Goal: Transaction & Acquisition: Obtain resource

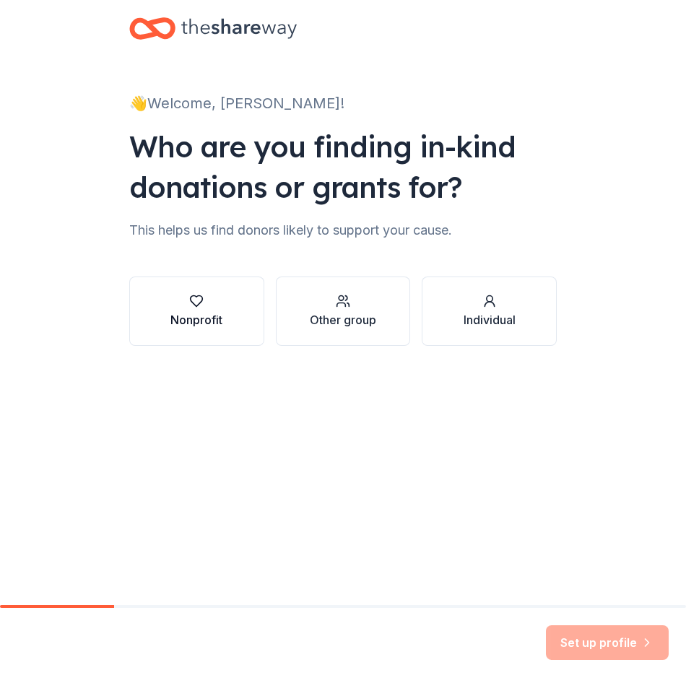
click at [200, 320] on div "Nonprofit" at bounding box center [196, 319] width 52 height 17
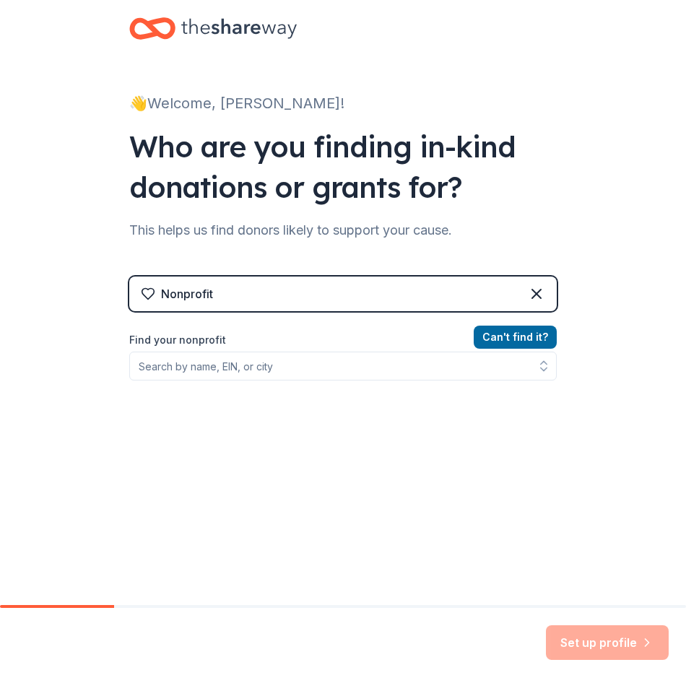
click at [351, 337] on label "Find your nonprofit" at bounding box center [342, 339] width 427 height 17
click at [538, 286] on icon at bounding box center [535, 293] width 17 height 17
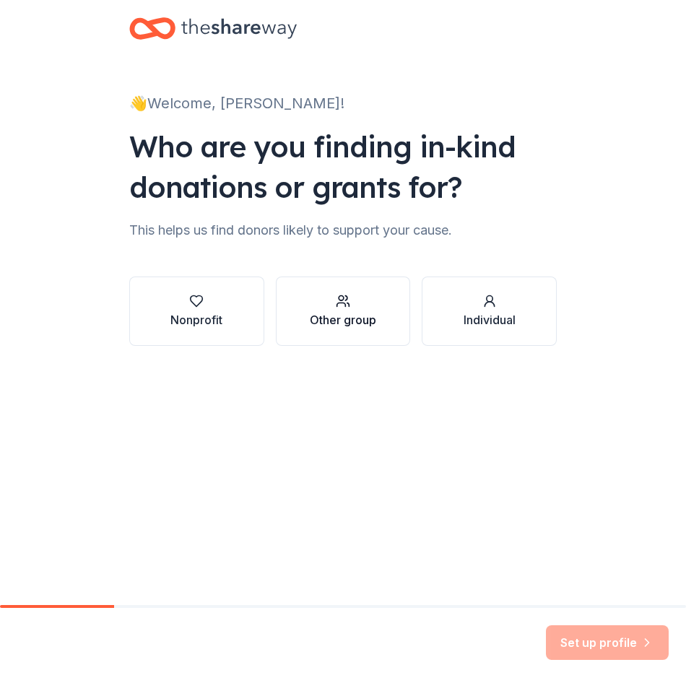
click at [343, 307] on icon "button" at bounding box center [343, 301] width 14 height 14
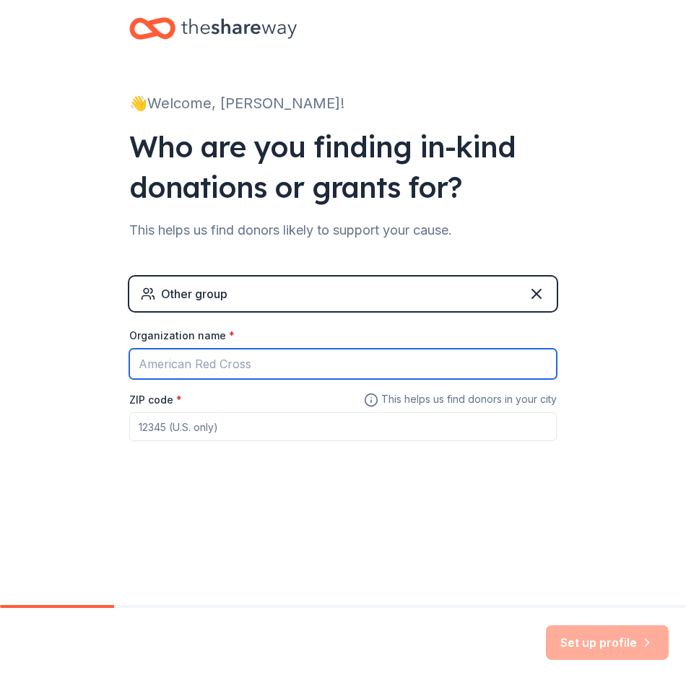
click at [232, 371] on input "Organization name *" at bounding box center [342, 364] width 427 height 30
type input "[GEOGRAPHIC_DATA][DATE]"
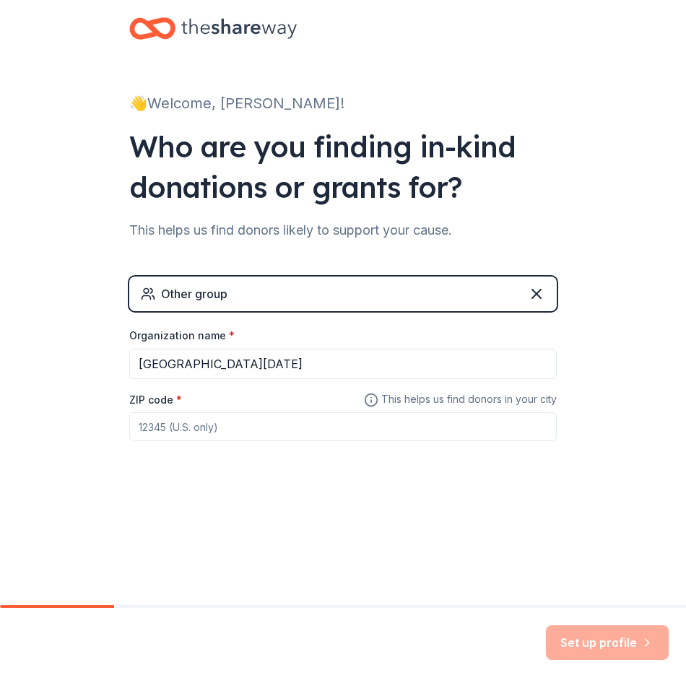
click at [162, 437] on input "ZIP code *" at bounding box center [342, 426] width 427 height 29
type input "70346"
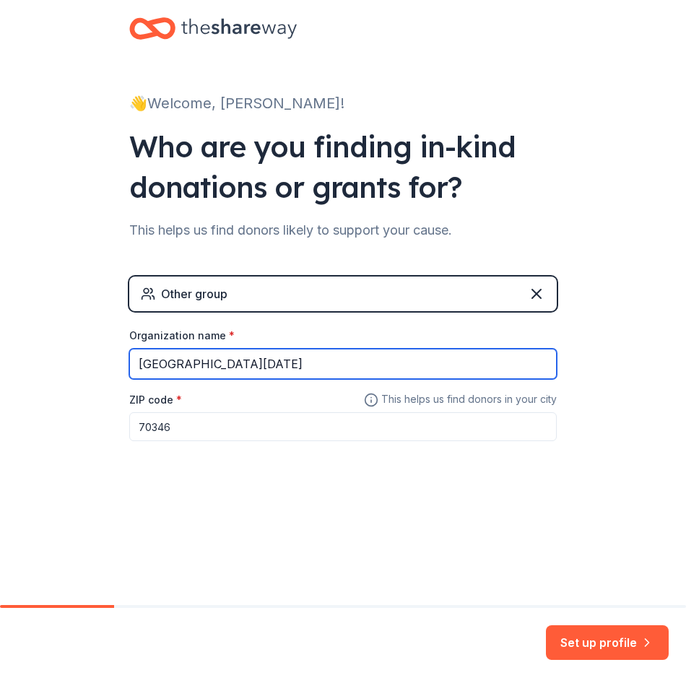
click at [267, 364] on input "[GEOGRAPHIC_DATA][DATE]" at bounding box center [342, 364] width 427 height 30
type input "[GEOGRAPHIC_DATA][DATE]"
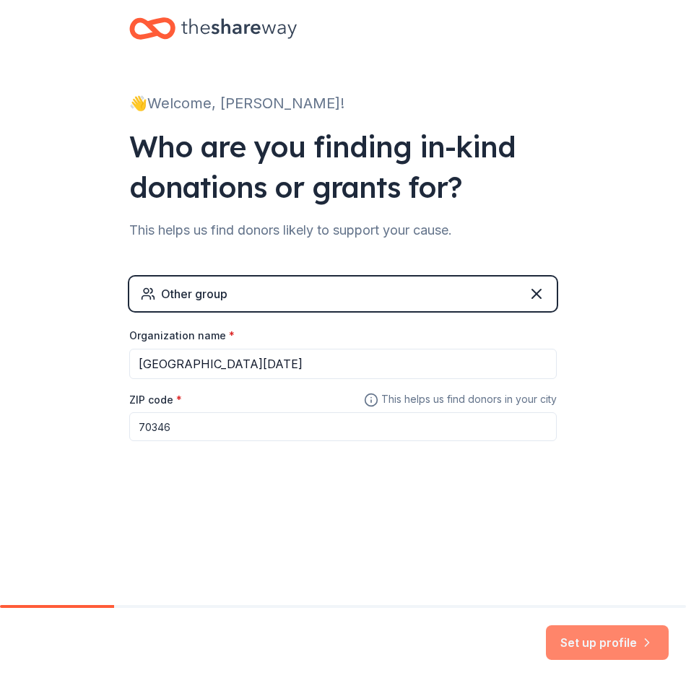
click at [602, 643] on button "Set up profile" at bounding box center [607, 642] width 123 height 35
click at [592, 649] on div "Set up profile" at bounding box center [607, 642] width 123 height 35
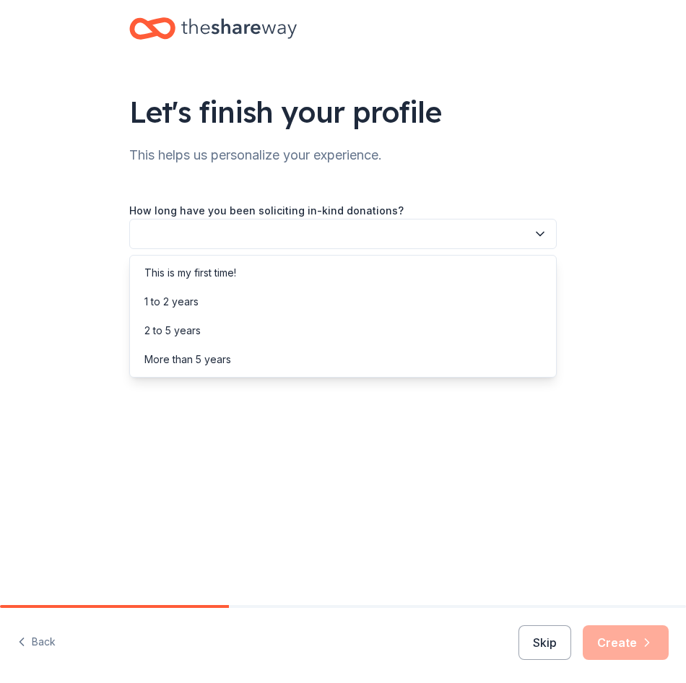
click at [538, 235] on icon "button" at bounding box center [540, 234] width 14 height 14
click at [185, 273] on div "This is my first time!" at bounding box center [190, 272] width 92 height 17
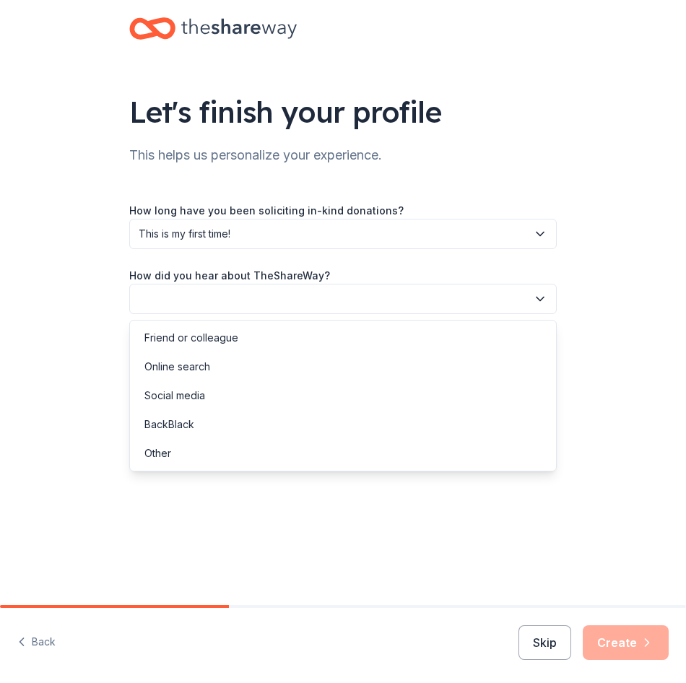
click at [538, 296] on icon "button" at bounding box center [540, 299] width 14 height 14
click at [154, 455] on div "Other" at bounding box center [157, 453] width 27 height 17
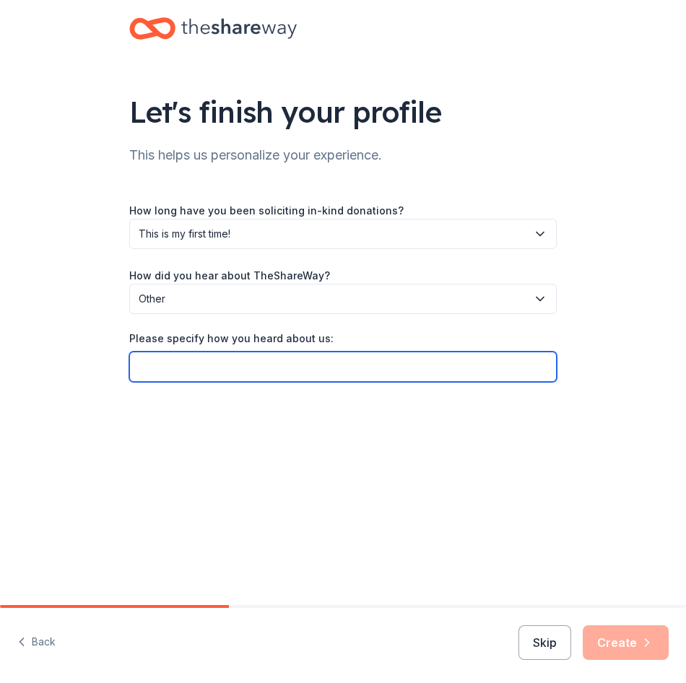
click at [201, 367] on input "Please specify how you heard about us:" at bounding box center [342, 366] width 427 height 30
type input "Linkedin"
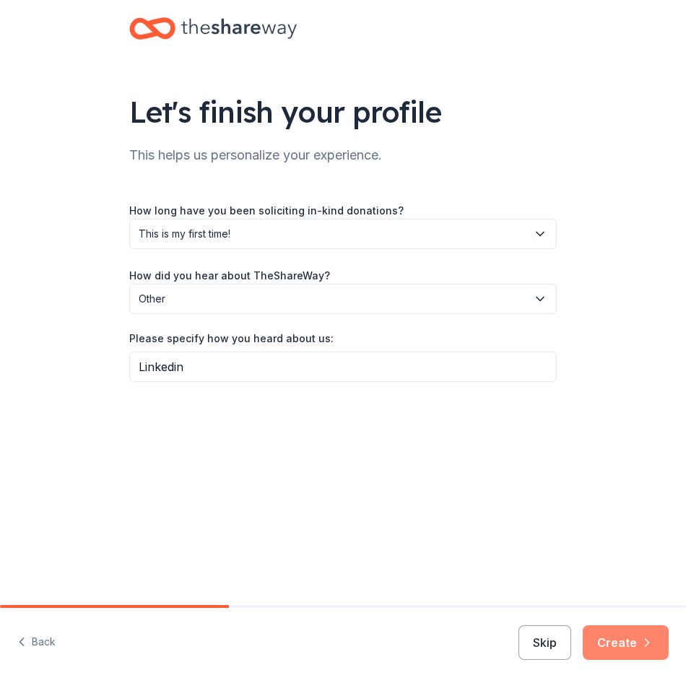
click at [632, 648] on button "Create" at bounding box center [625, 642] width 86 height 35
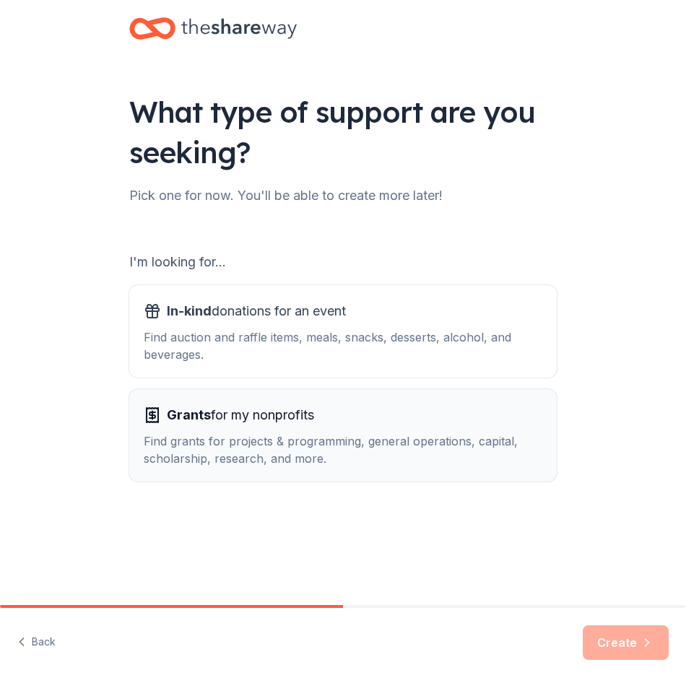
click at [351, 464] on div "Find grants for projects & programming, general operations, capital, scholarshi…" at bounding box center [343, 449] width 398 height 35
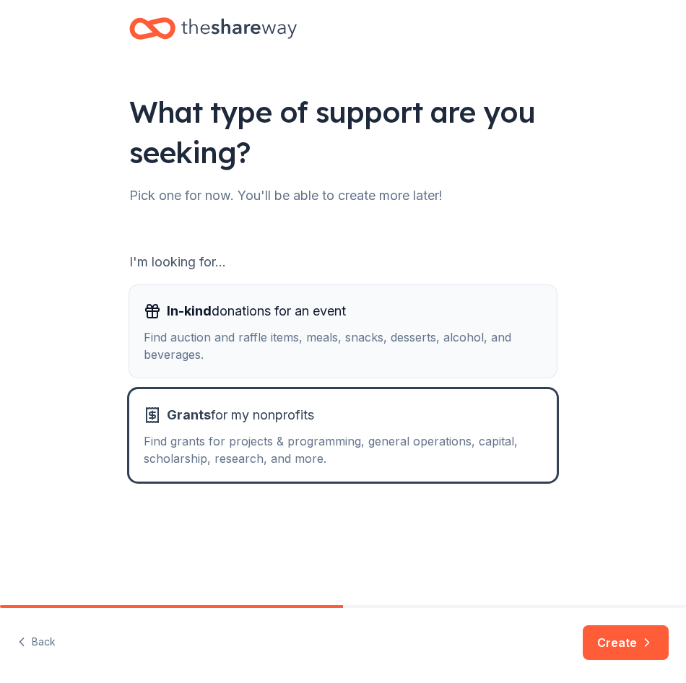
click at [364, 337] on div "Find auction and raffle items, meals, snacks, desserts, alcohol, and beverages." at bounding box center [343, 345] width 398 height 35
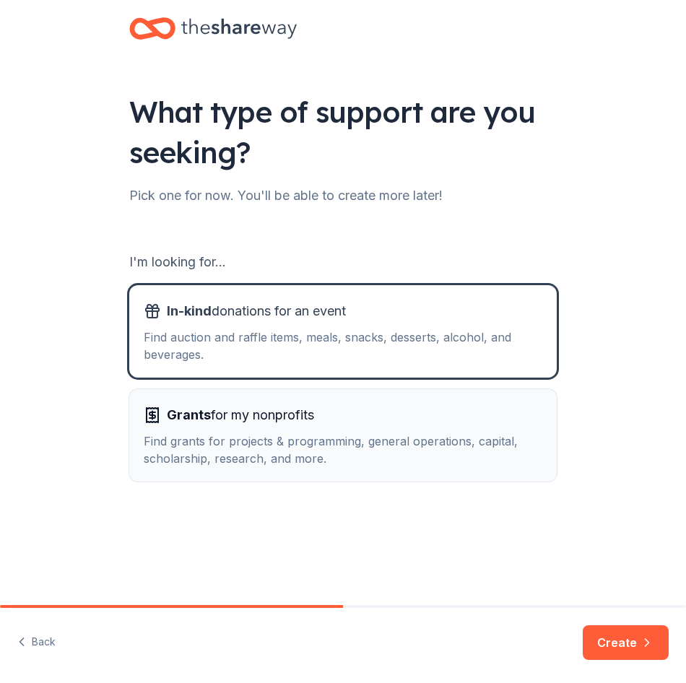
click at [359, 456] on div "Find grants for projects & programming, general operations, capital, scholarshi…" at bounding box center [343, 449] width 398 height 35
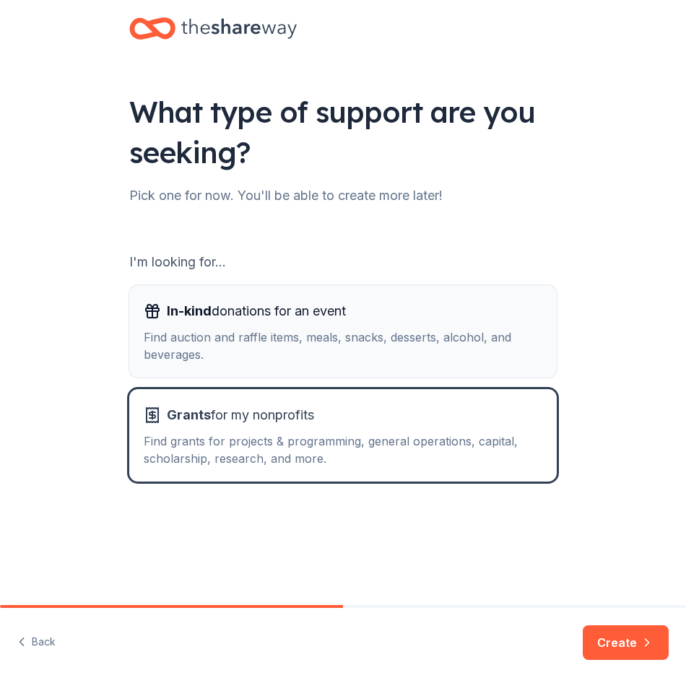
click at [372, 323] on div "In-kind donations for an event Find auction and raffle items, meals, snacks, de…" at bounding box center [343, 331] width 398 height 64
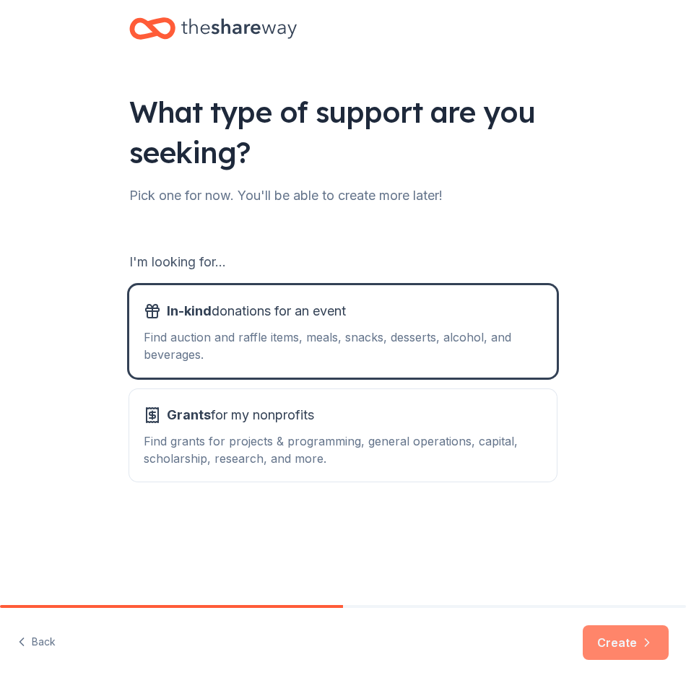
click at [623, 644] on button "Create" at bounding box center [625, 642] width 86 height 35
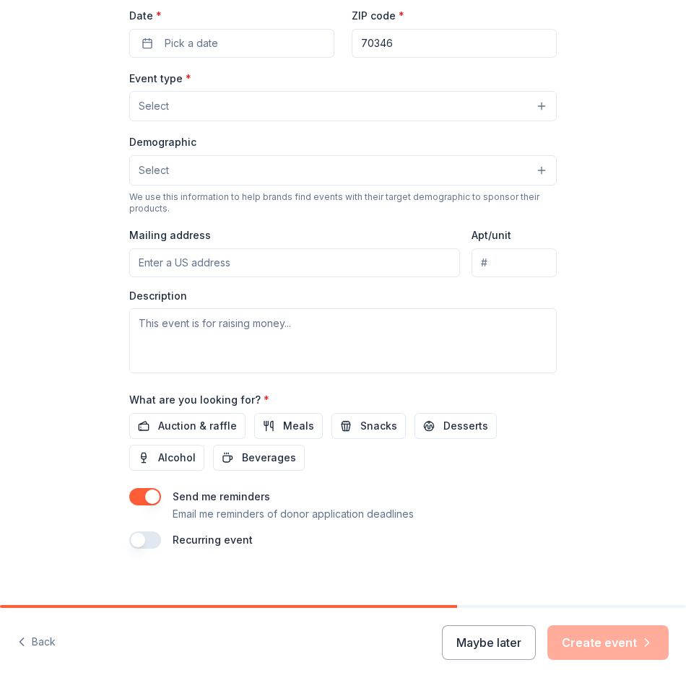
scroll to position [333, 0]
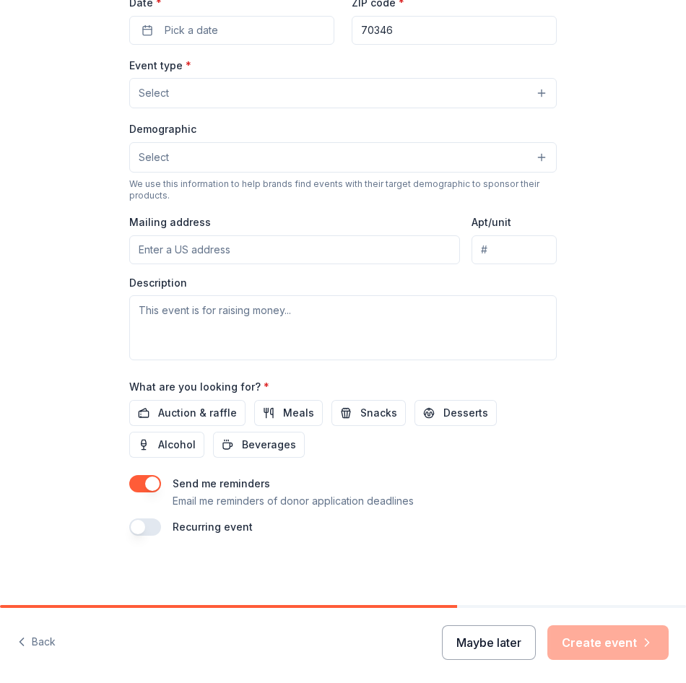
click at [504, 642] on button "Maybe later" at bounding box center [489, 642] width 94 height 35
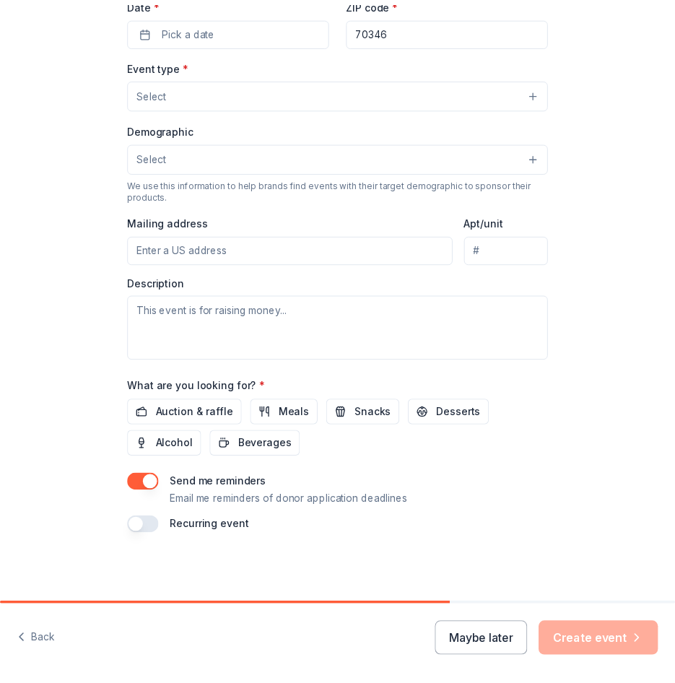
scroll to position [0, 0]
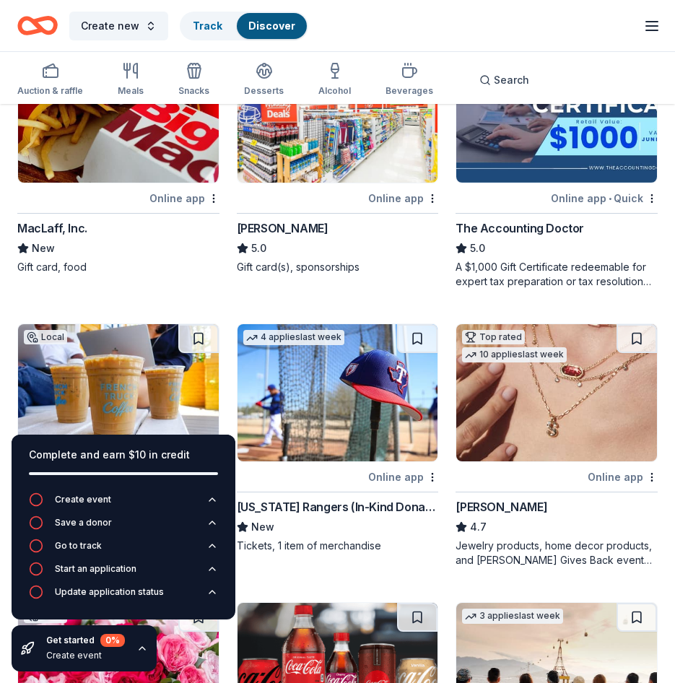
scroll to position [794, 0]
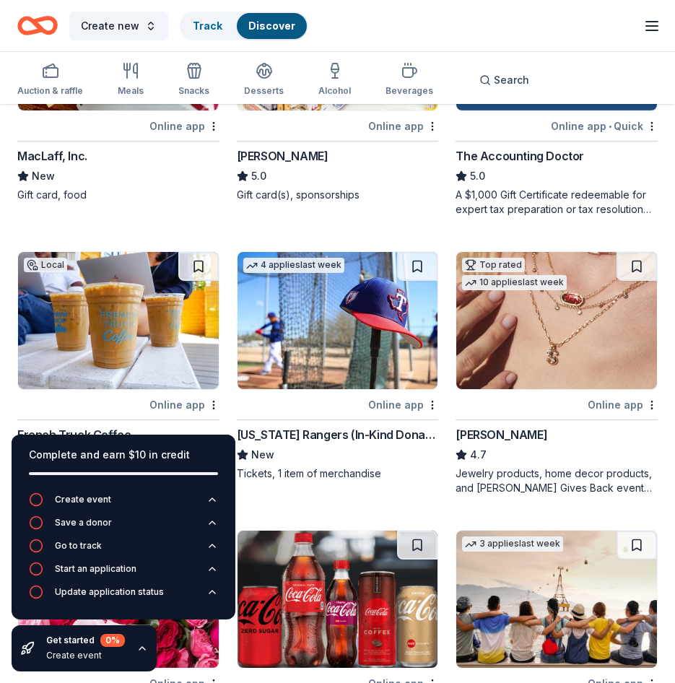
click at [652, 20] on icon "button" at bounding box center [651, 25] width 17 height 17
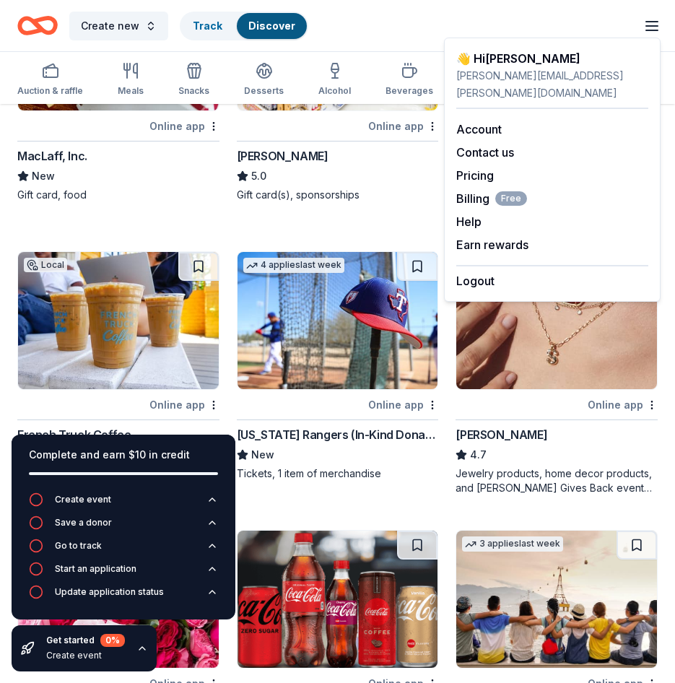
click at [346, 130] on div at bounding box center [301, 126] width 129 height 18
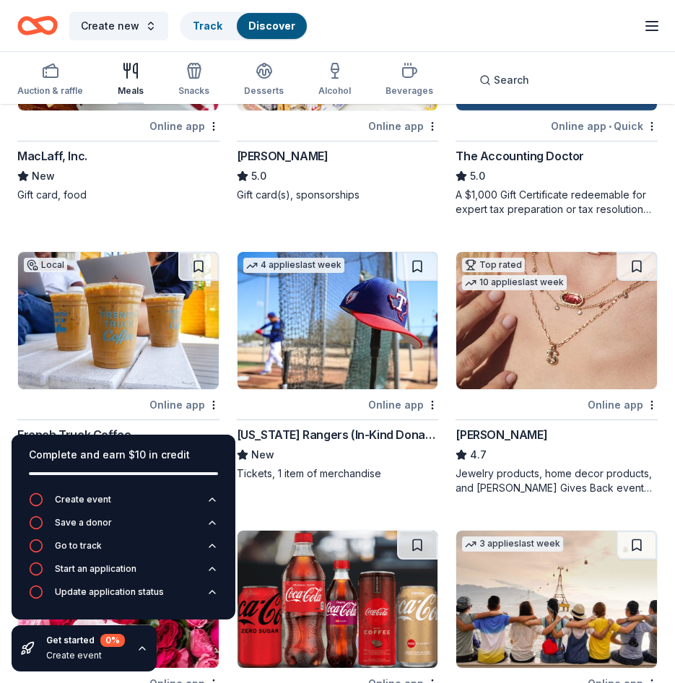
click at [128, 82] on div "Meals" at bounding box center [131, 79] width 26 height 35
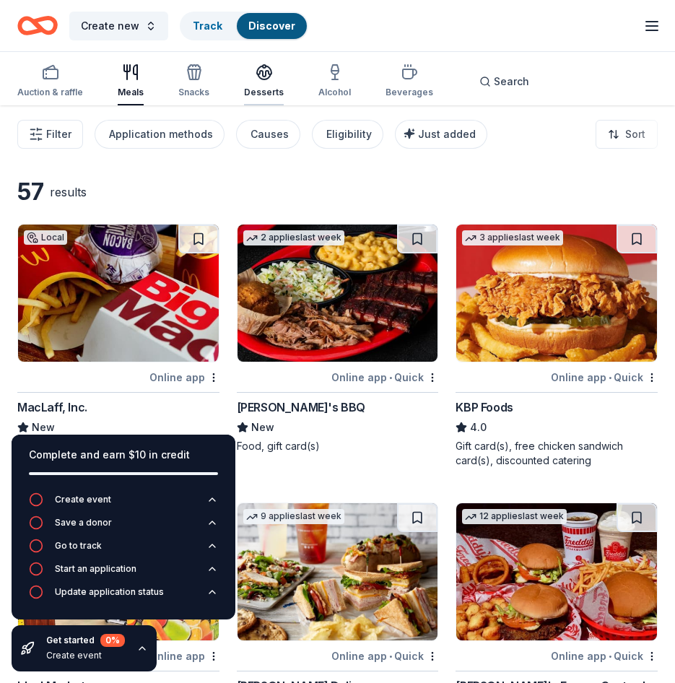
click at [265, 93] on div "Desserts" at bounding box center [264, 93] width 40 height 12
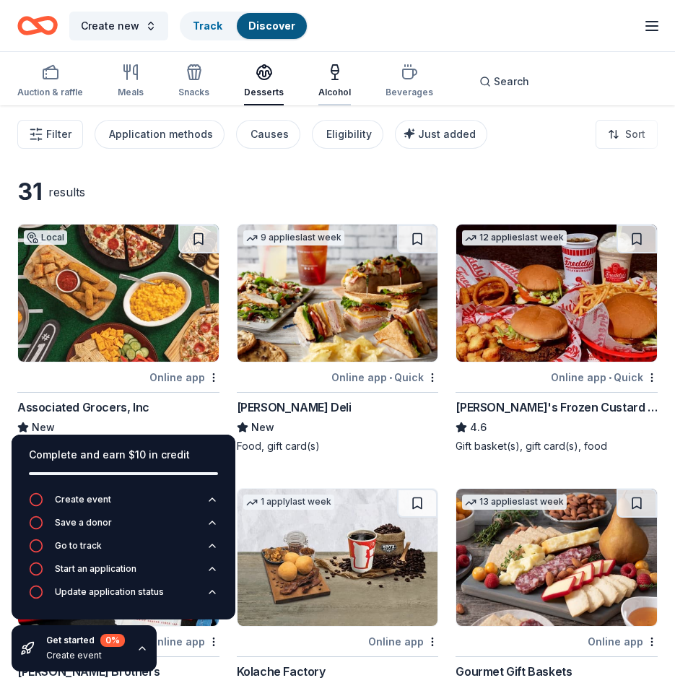
click at [331, 89] on div "Alcohol" at bounding box center [334, 93] width 32 height 12
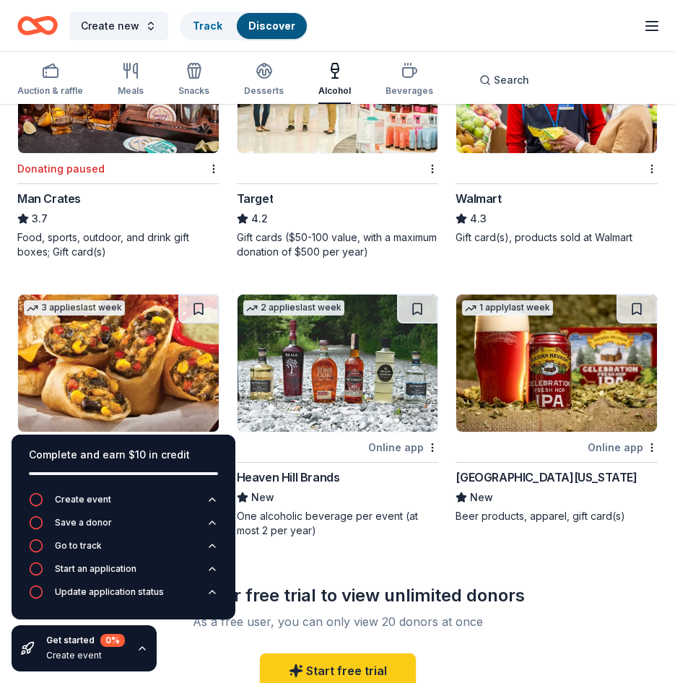
scroll to position [1082, 0]
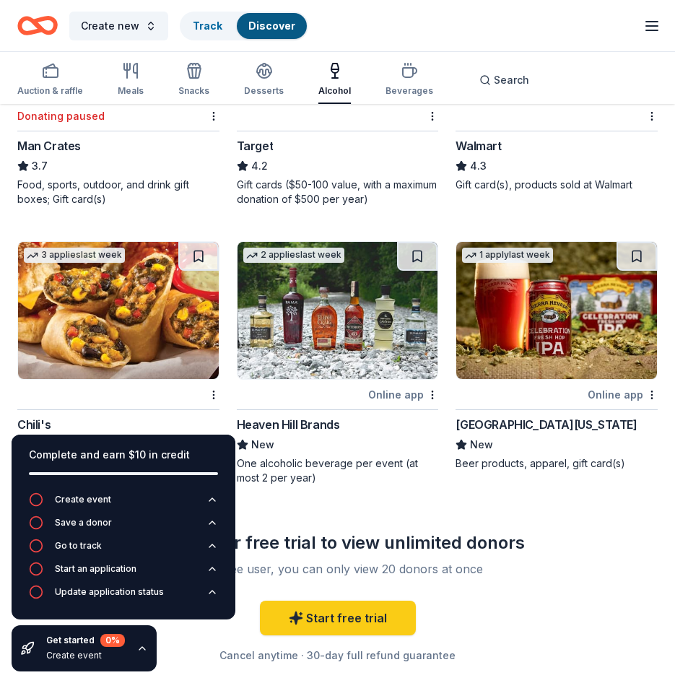
click at [186, 423] on div "Complete and earn $10 in credit Create event Save a donor Go to track Start an …" at bounding box center [123, 553] width 247 height 260
click at [200, 419] on div "Chili's" at bounding box center [118, 424] width 202 height 17
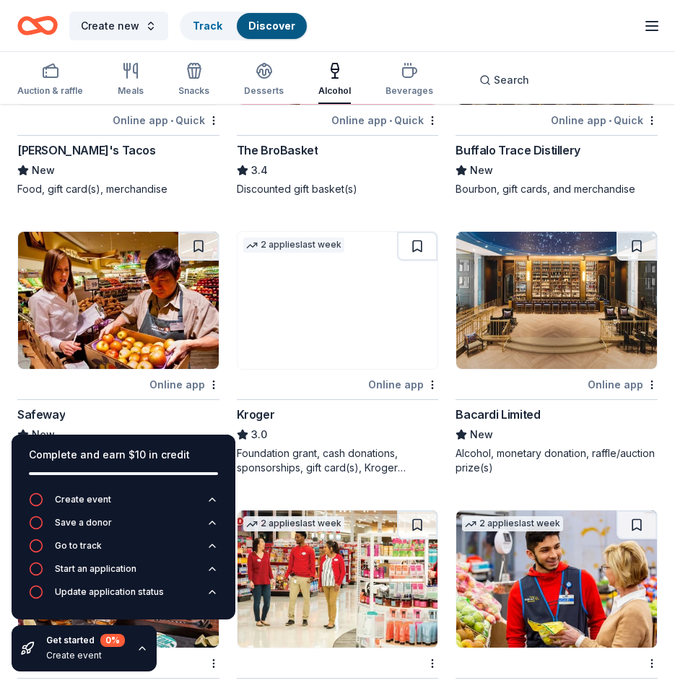
scroll to position [577, 0]
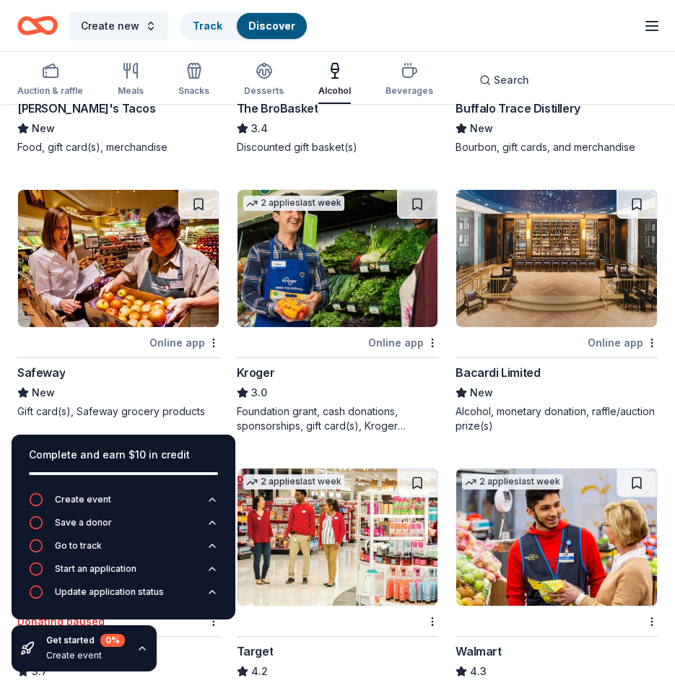
click at [139, 631] on div "Get started 0 % Create event" at bounding box center [84, 648] width 145 height 46
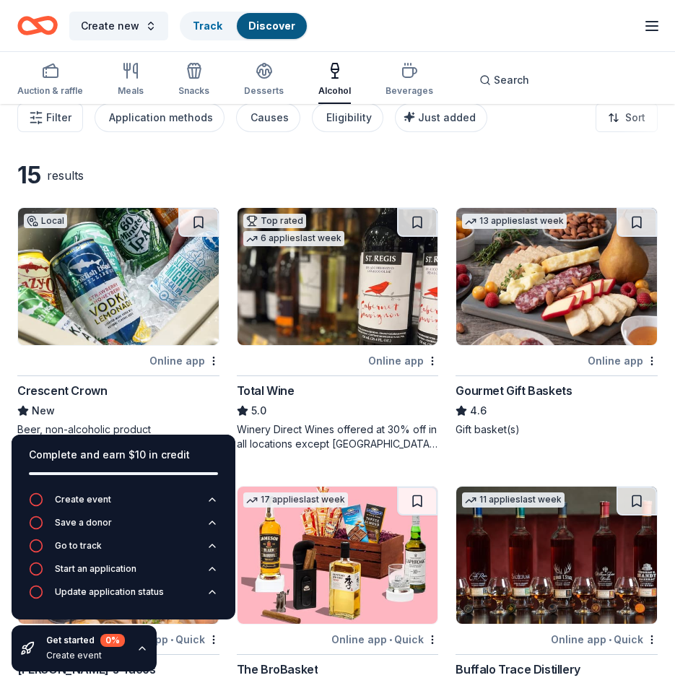
scroll to position [0, 0]
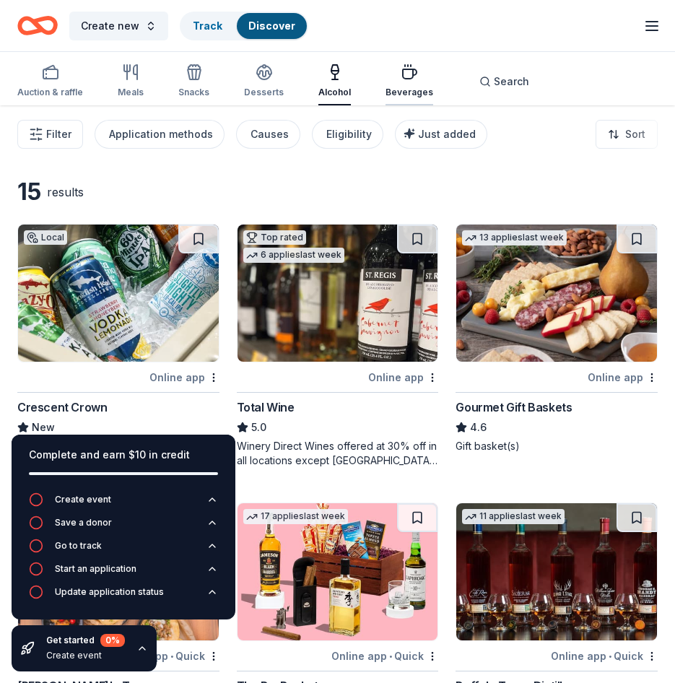
click at [413, 82] on div "Beverages" at bounding box center [409, 81] width 48 height 35
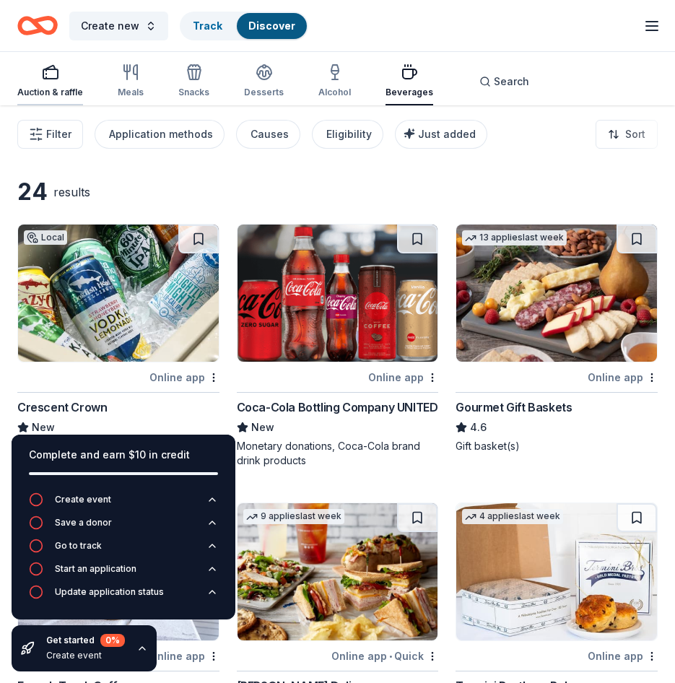
click at [51, 82] on div "Auction & raffle" at bounding box center [50, 81] width 66 height 35
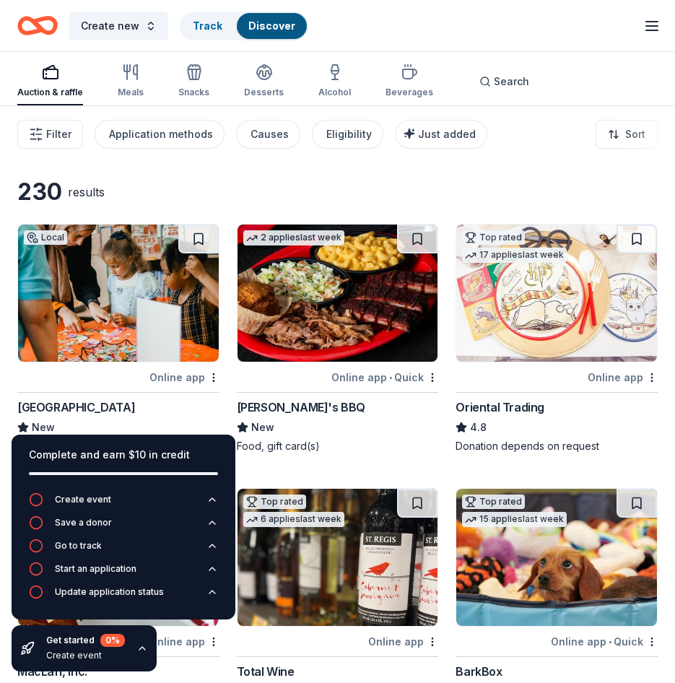
click at [325, 180] on div "230 results" at bounding box center [173, 192] width 312 height 29
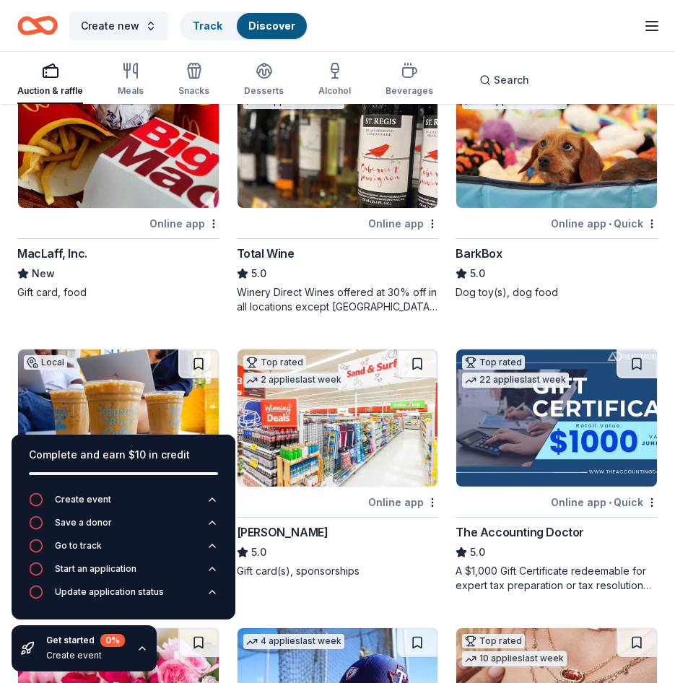
scroll to position [433, 0]
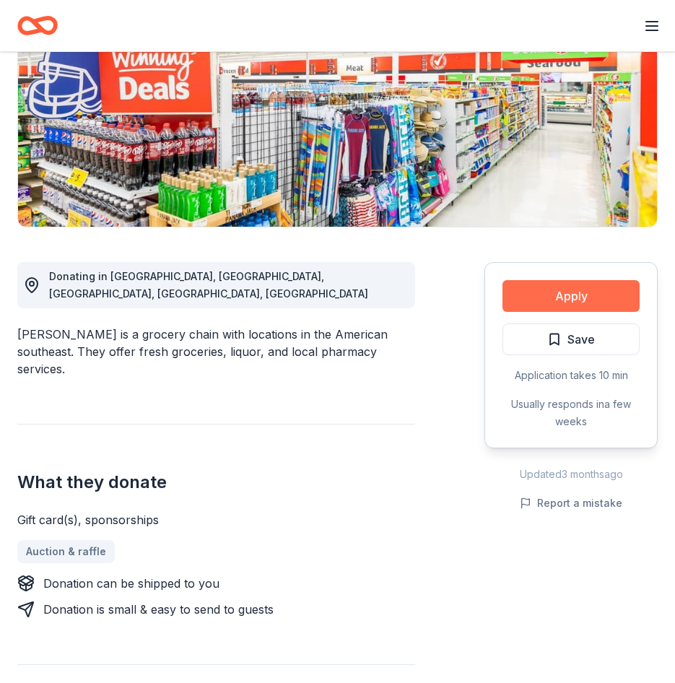
scroll to position [97, 0]
